Goal: Transaction & Acquisition: Book appointment/travel/reservation

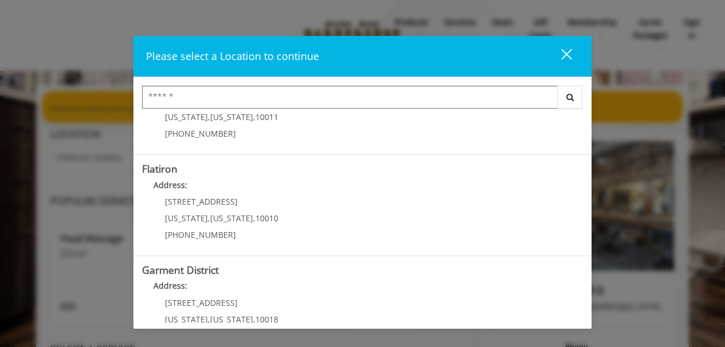
scroll to position [275, 0]
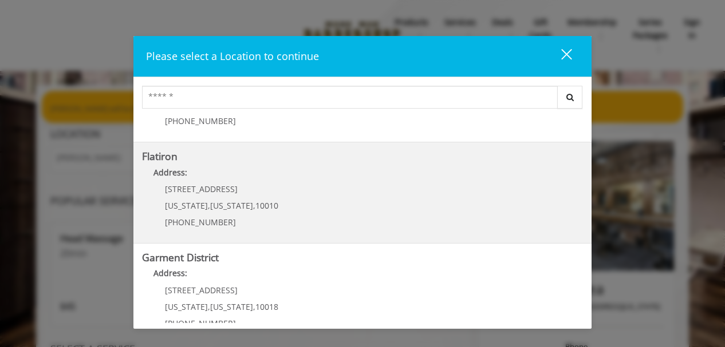
click at [231, 204] on span "[US_STATE]" at bounding box center [231, 205] width 43 height 11
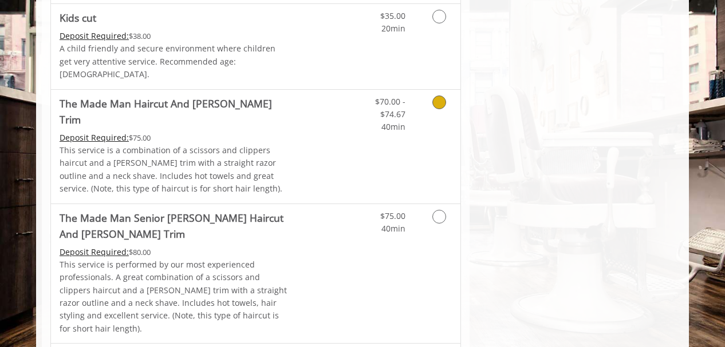
scroll to position [797, 0]
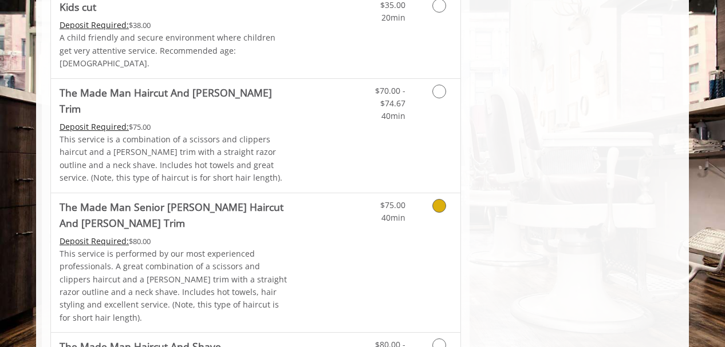
click at [437, 199] on icon "Grooming services" at bounding box center [439, 206] width 14 height 14
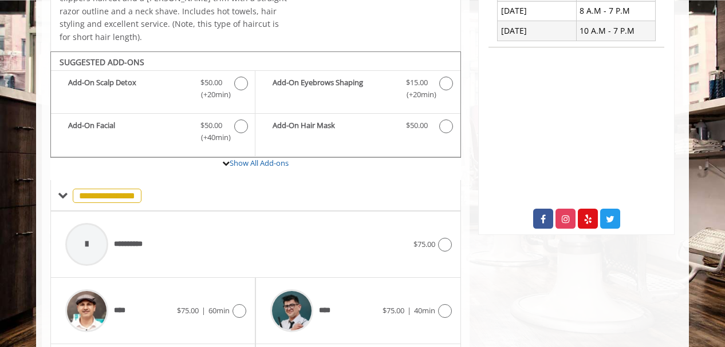
scroll to position [338, 0]
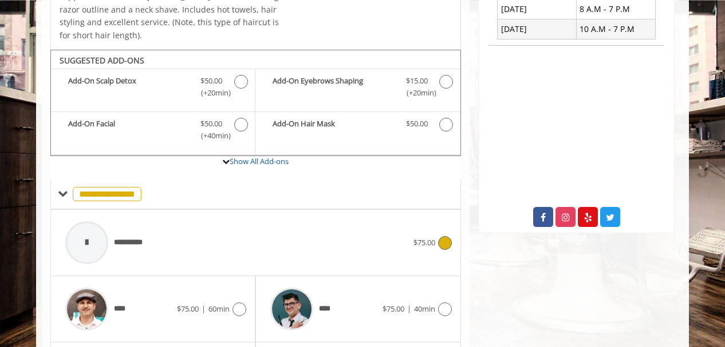
click at [445, 236] on icon at bounding box center [445, 243] width 14 height 14
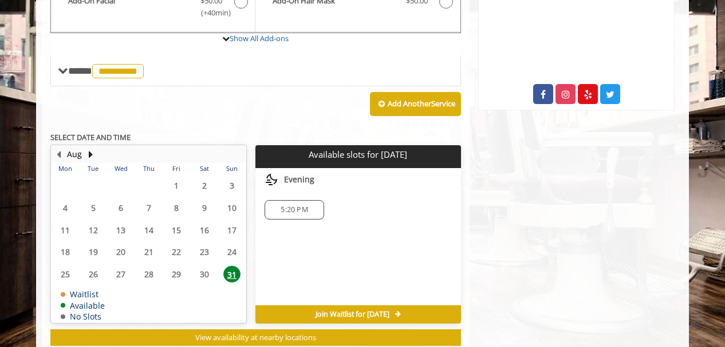
scroll to position [469, 0]
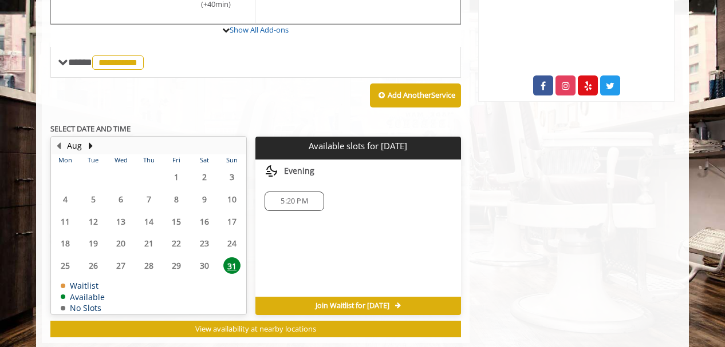
click at [295, 197] on span "5:20 PM" at bounding box center [293, 201] width 27 height 9
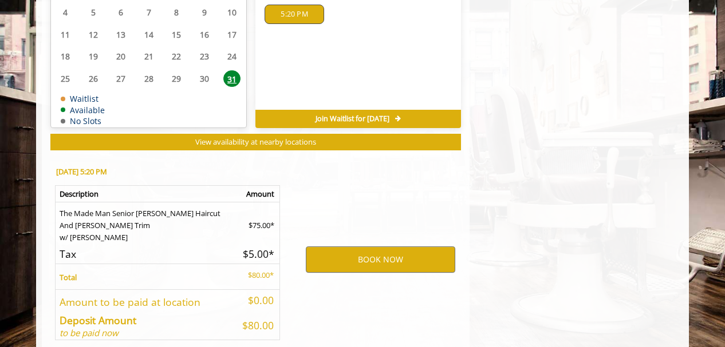
scroll to position [701, 0]
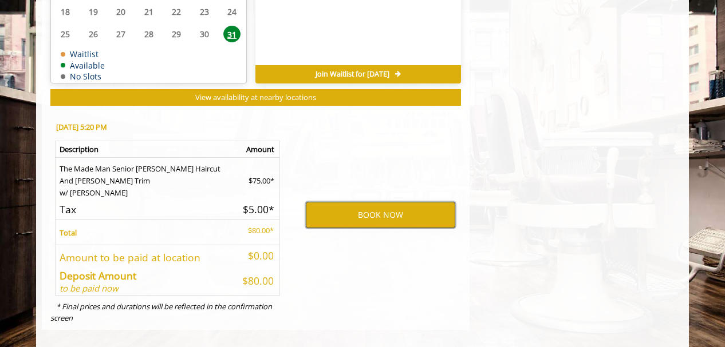
click at [348, 206] on button "BOOK NOW" at bounding box center [380, 215] width 149 height 26
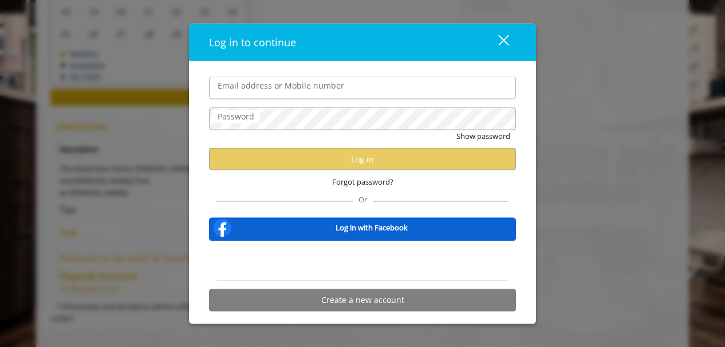
type input "**********"
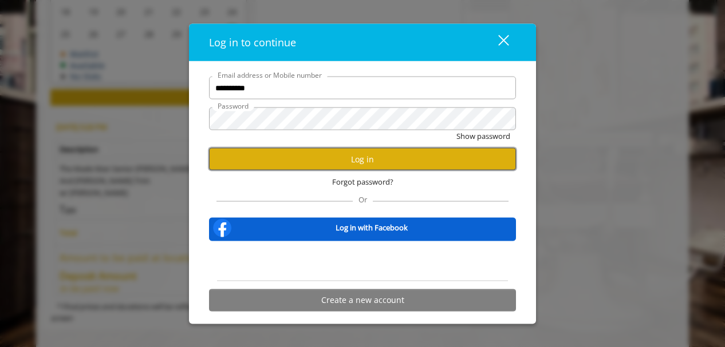
click at [334, 159] on button "Log in" at bounding box center [362, 159] width 307 height 22
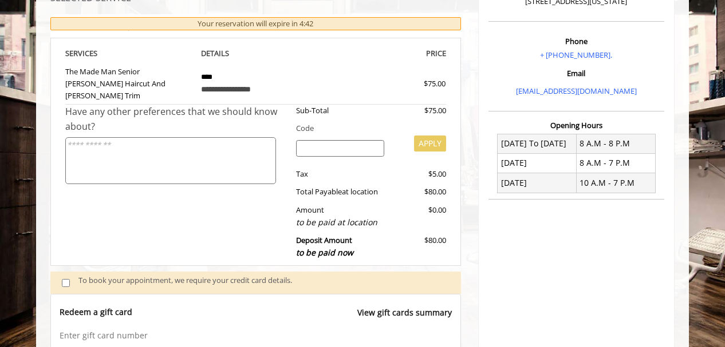
scroll to position [436, 0]
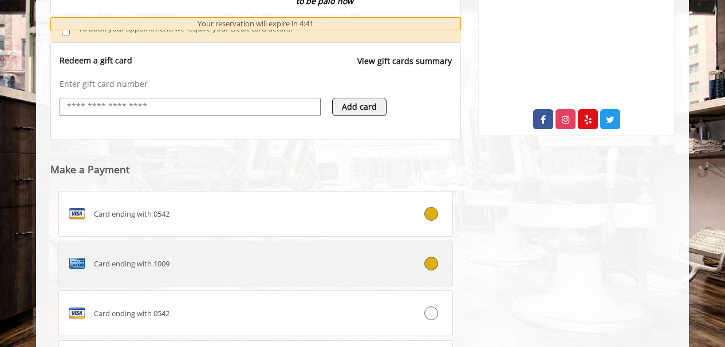
click at [155, 258] on span "Card ending with 1009" at bounding box center [132, 264] width 76 height 12
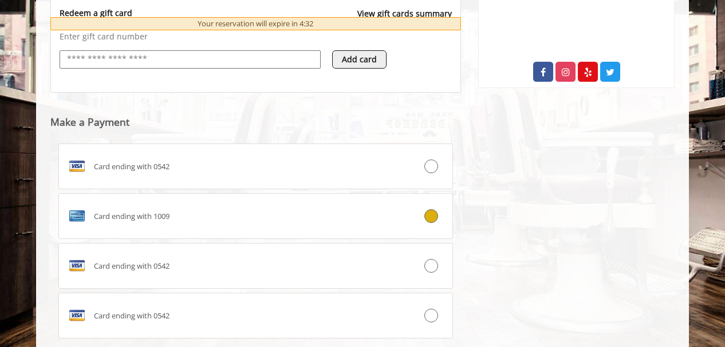
scroll to position [599, 0]
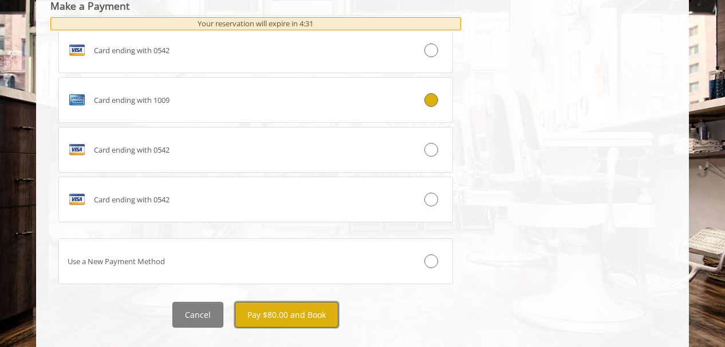
click at [296, 302] on button "Pay $80.00 and Book" at bounding box center [287, 315] width 104 height 26
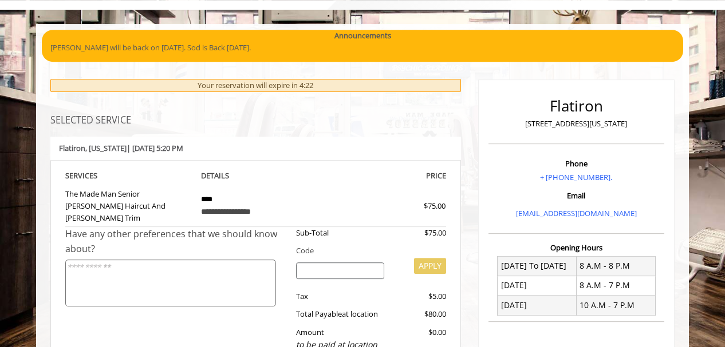
scroll to position [64, 0]
